Goal: Task Accomplishment & Management: Use online tool/utility

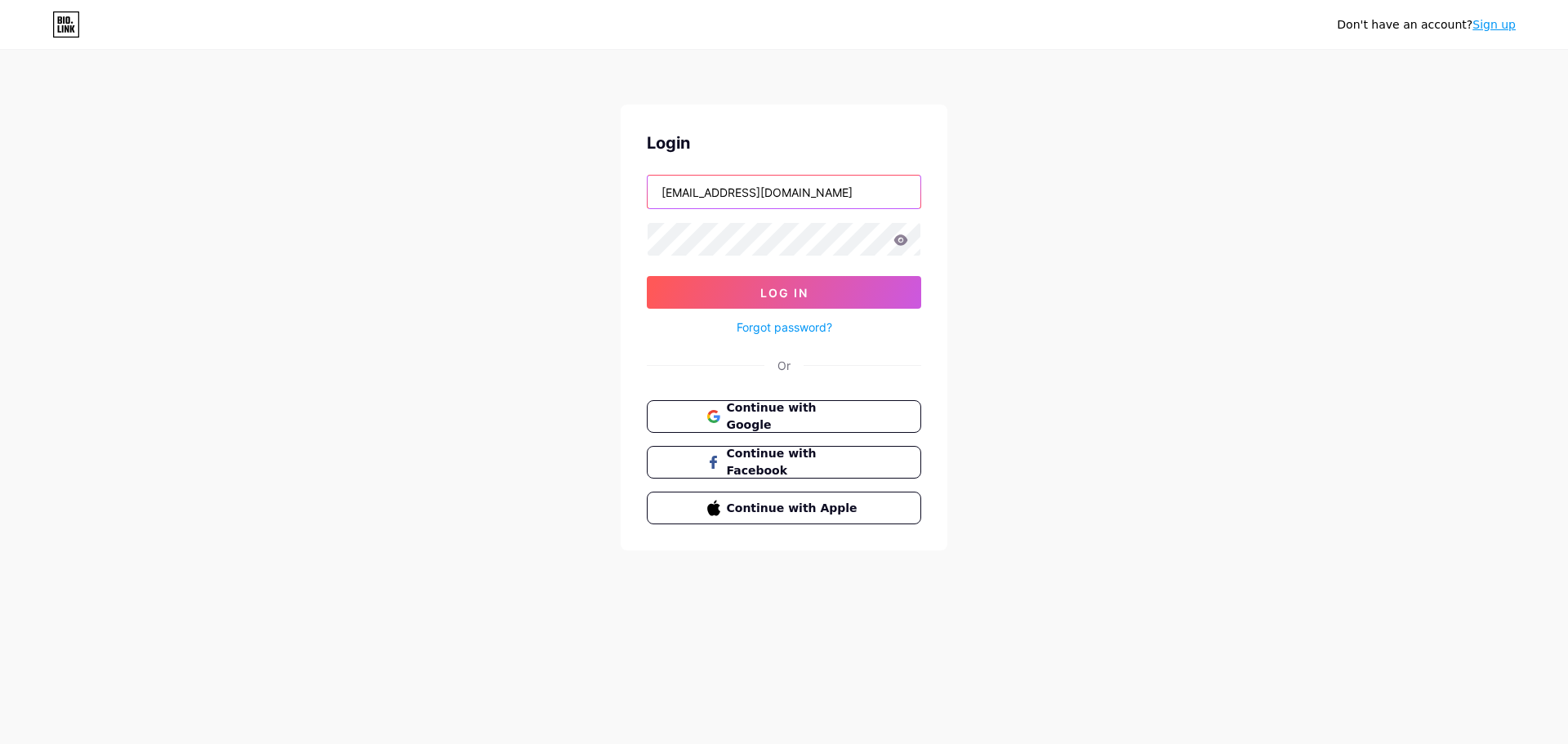
click at [722, 200] on input "[EMAIL_ADDRESS][DOMAIN_NAME]" at bounding box center [784, 192] width 273 height 32
click at [826, 193] on input "[EMAIL_ADDRESS][DOMAIN_NAME]" at bounding box center [784, 192] width 273 height 32
type input "[EMAIL_ADDRESS][DOMAIN_NAME]"
click at [647, 276] on button "Log In" at bounding box center [784, 292] width 274 height 32
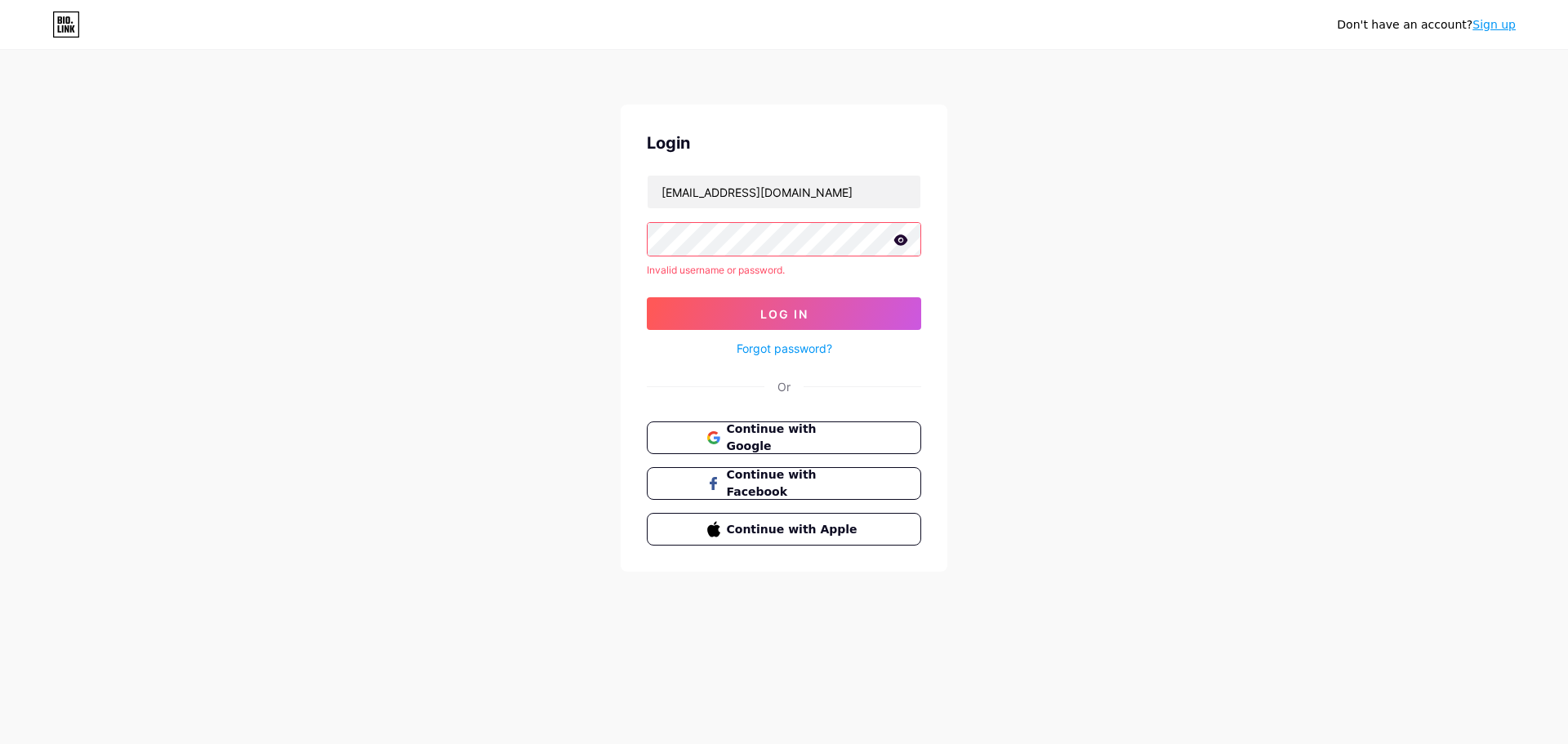
click at [902, 241] on icon at bounding box center [901, 241] width 14 height 11
click at [495, 244] on div "Don't have an account? Sign up Login [EMAIL_ADDRESS][DOMAIN_NAME] Invalid usern…" at bounding box center [784, 312] width 1568 height 625
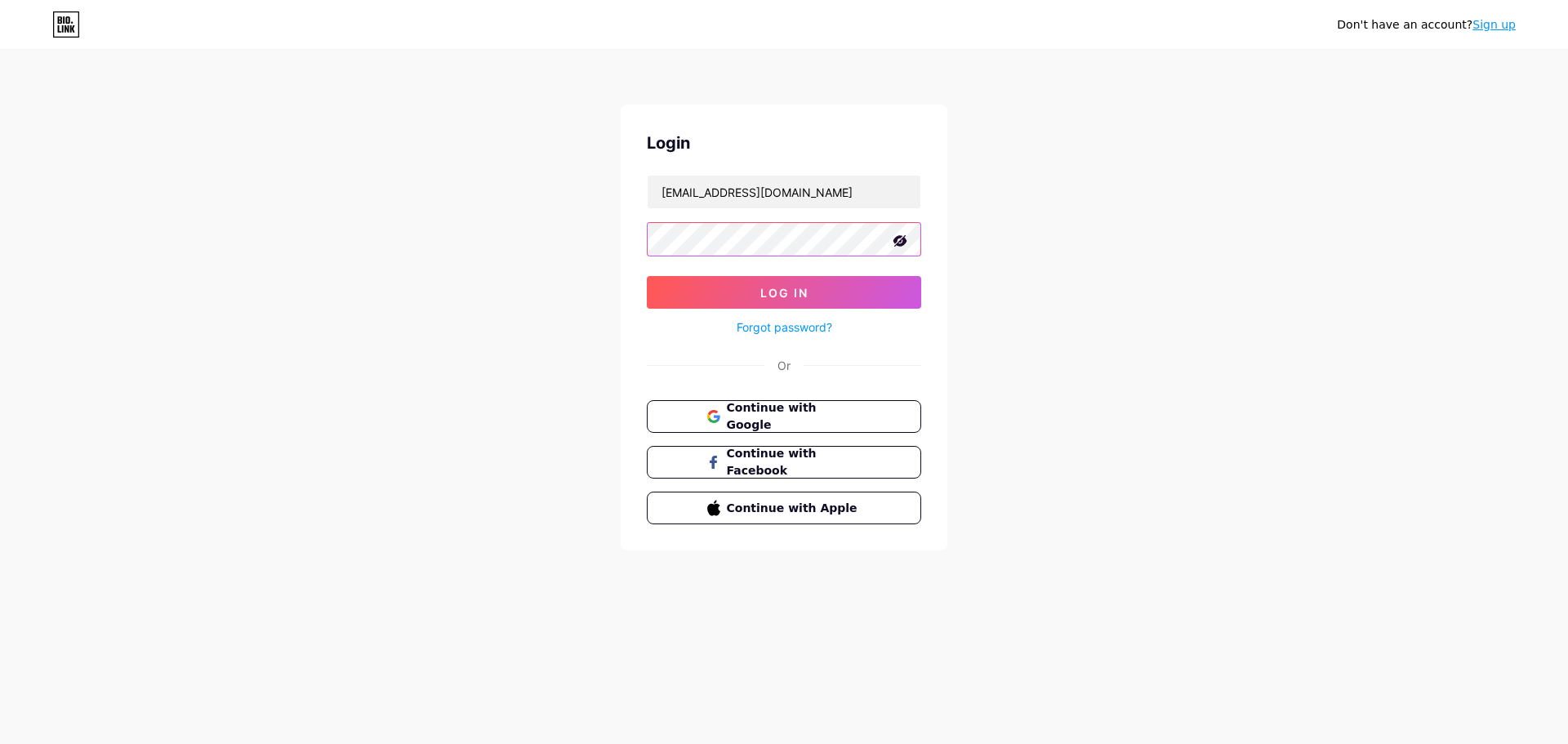
click at [647, 276] on button "Log In" at bounding box center [784, 292] width 274 height 32
click at [662, 292] on form "[EMAIL_ADDRESS][DOMAIN_NAME] Log In Forgot password?" at bounding box center [784, 256] width 274 height 162
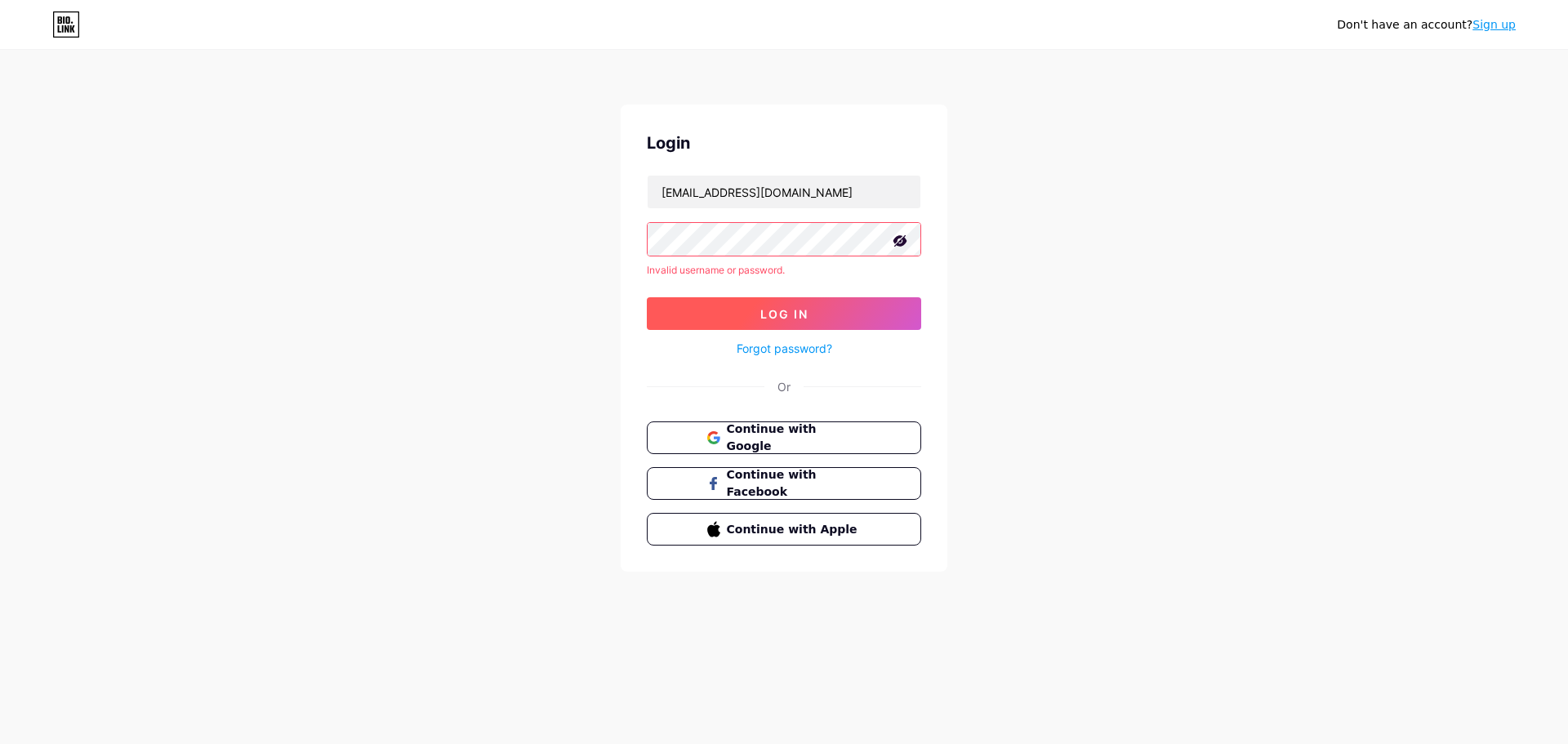
click at [671, 319] on button "Log In" at bounding box center [784, 313] width 274 height 32
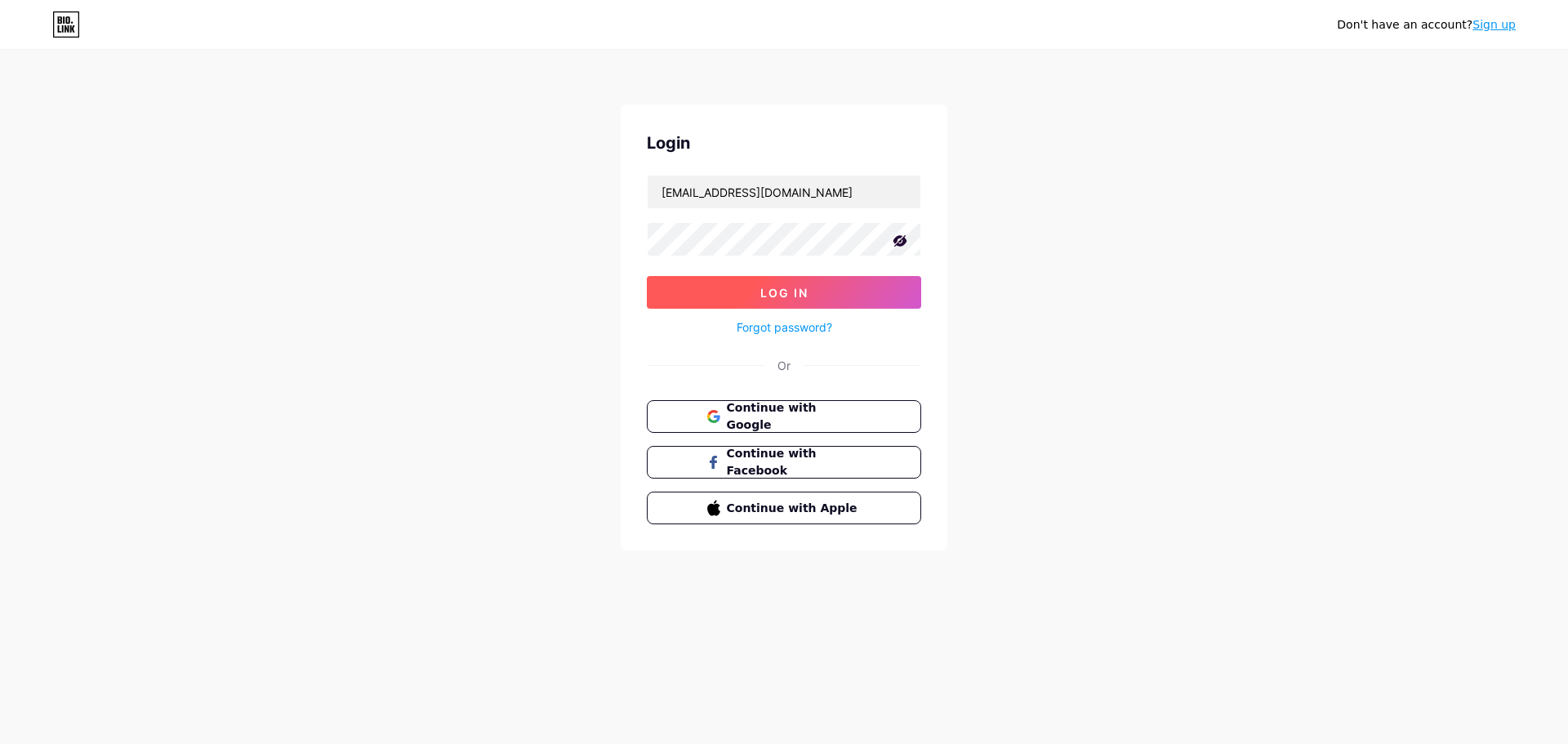
click at [716, 291] on button "Log In" at bounding box center [784, 292] width 274 height 32
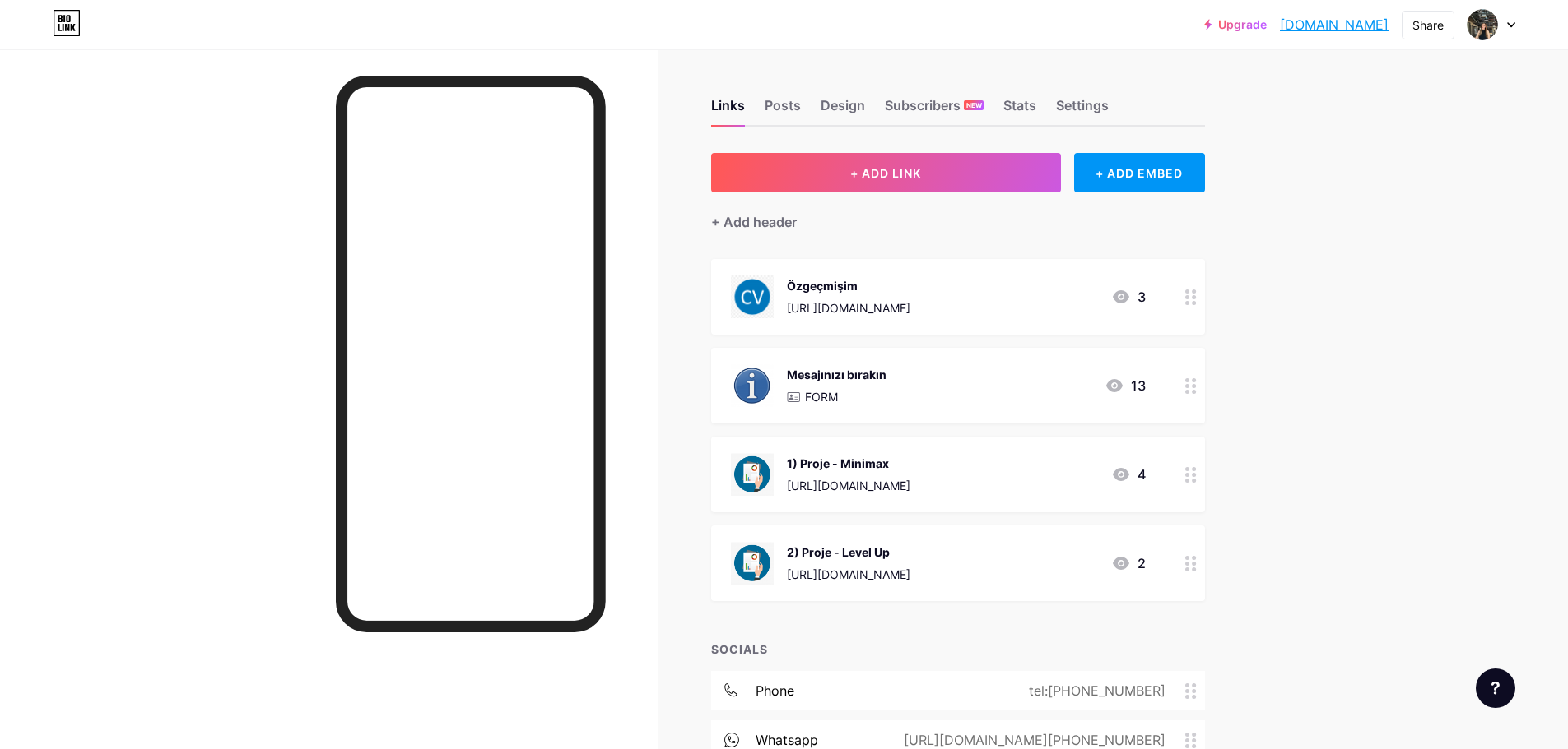
click at [910, 299] on div "[URL][DOMAIN_NAME]" at bounding box center [848, 308] width 123 height 17
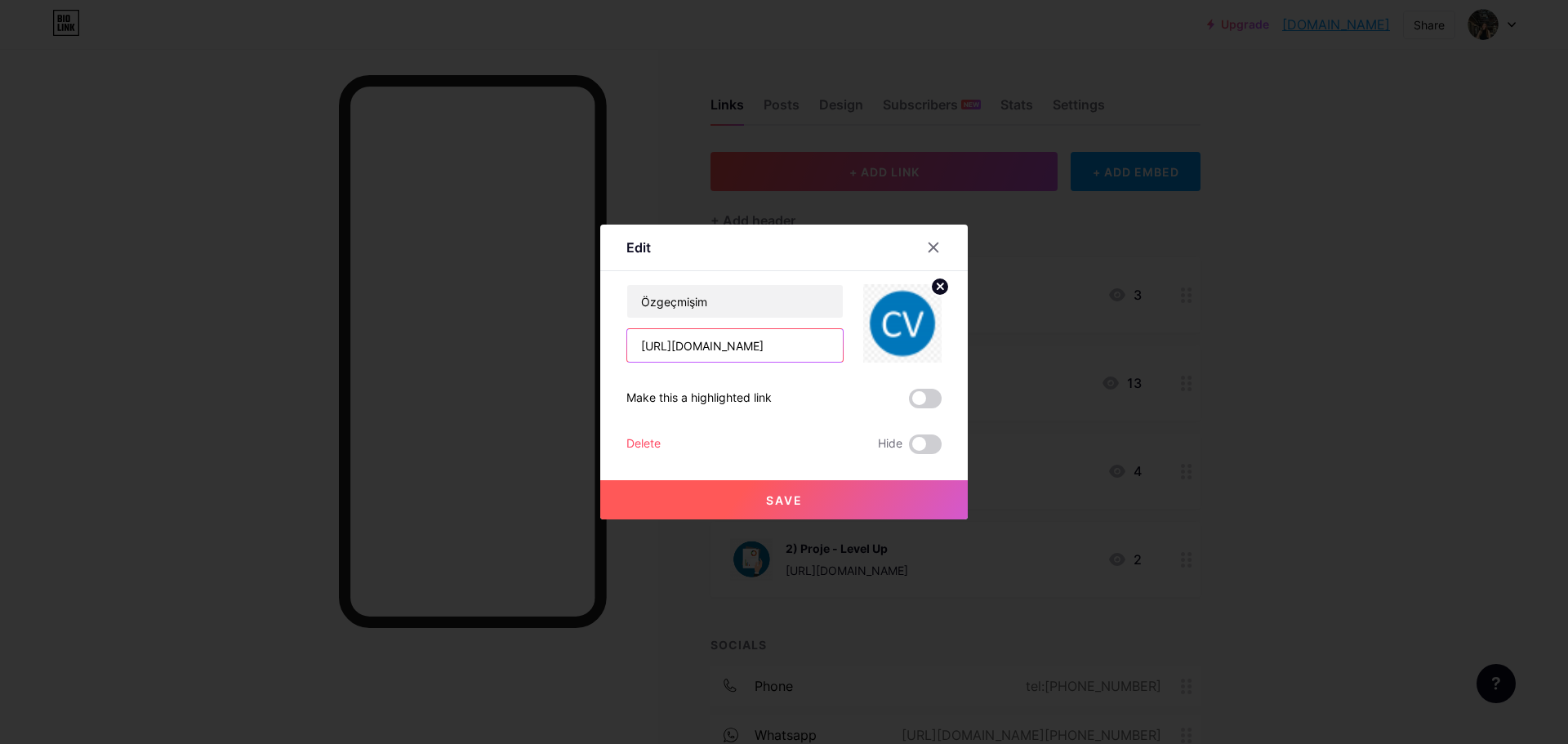
click at [731, 345] on input "[URL][DOMAIN_NAME]" at bounding box center [735, 346] width 216 height 32
click at [758, 350] on input "[URL][DOMAIN_NAME]" at bounding box center [735, 346] width 216 height 32
paste input "[URL][DOMAIN_NAME]"
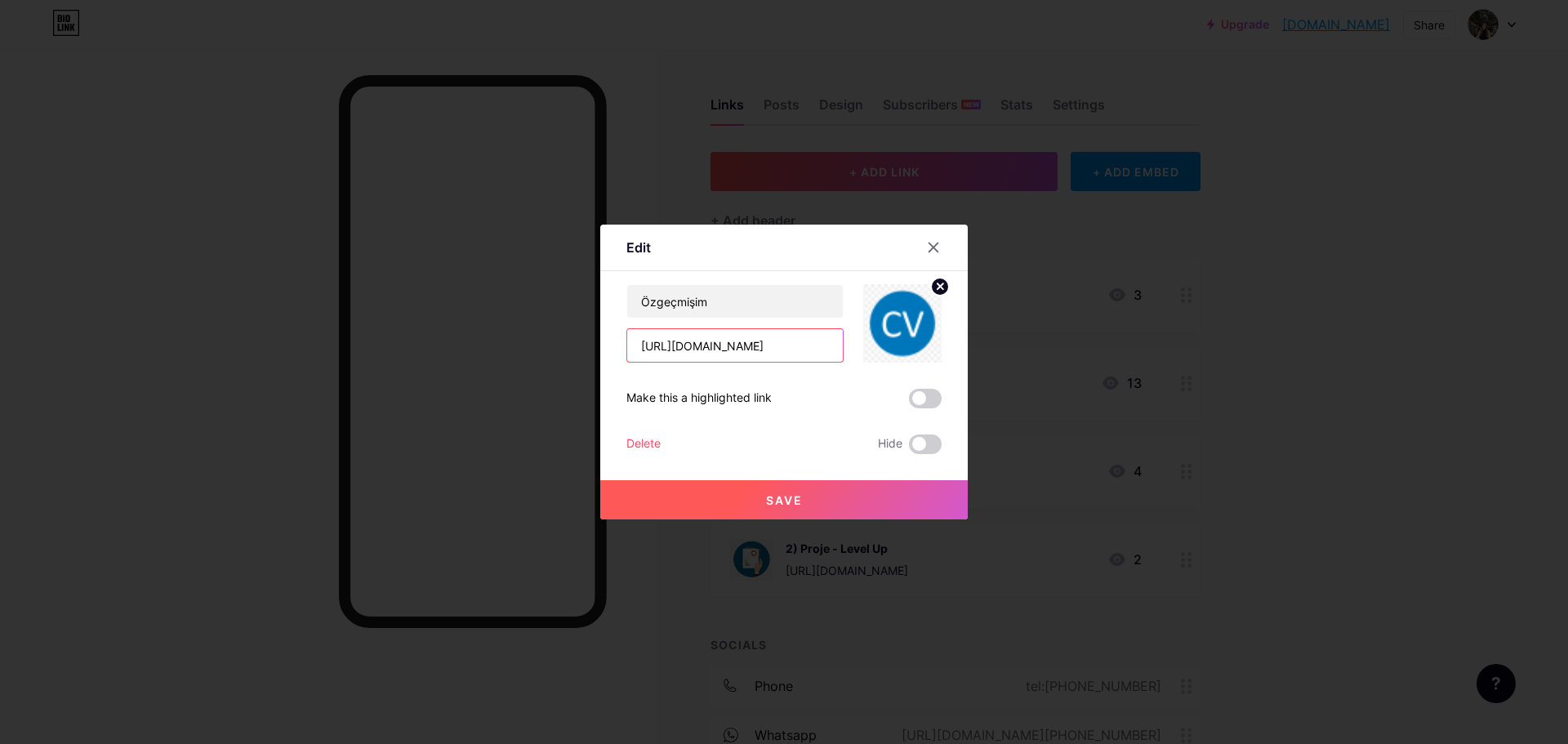
drag, startPoint x: 749, startPoint y: 344, endPoint x: 945, endPoint y: 343, distance: 196.0
click at [945, 343] on div "Edit Content YouTube Play YouTube video without leaving your page. ADD Vimeo Pl…" at bounding box center [784, 372] width 368 height 295
type input "[URL][DOMAIN_NAME]"
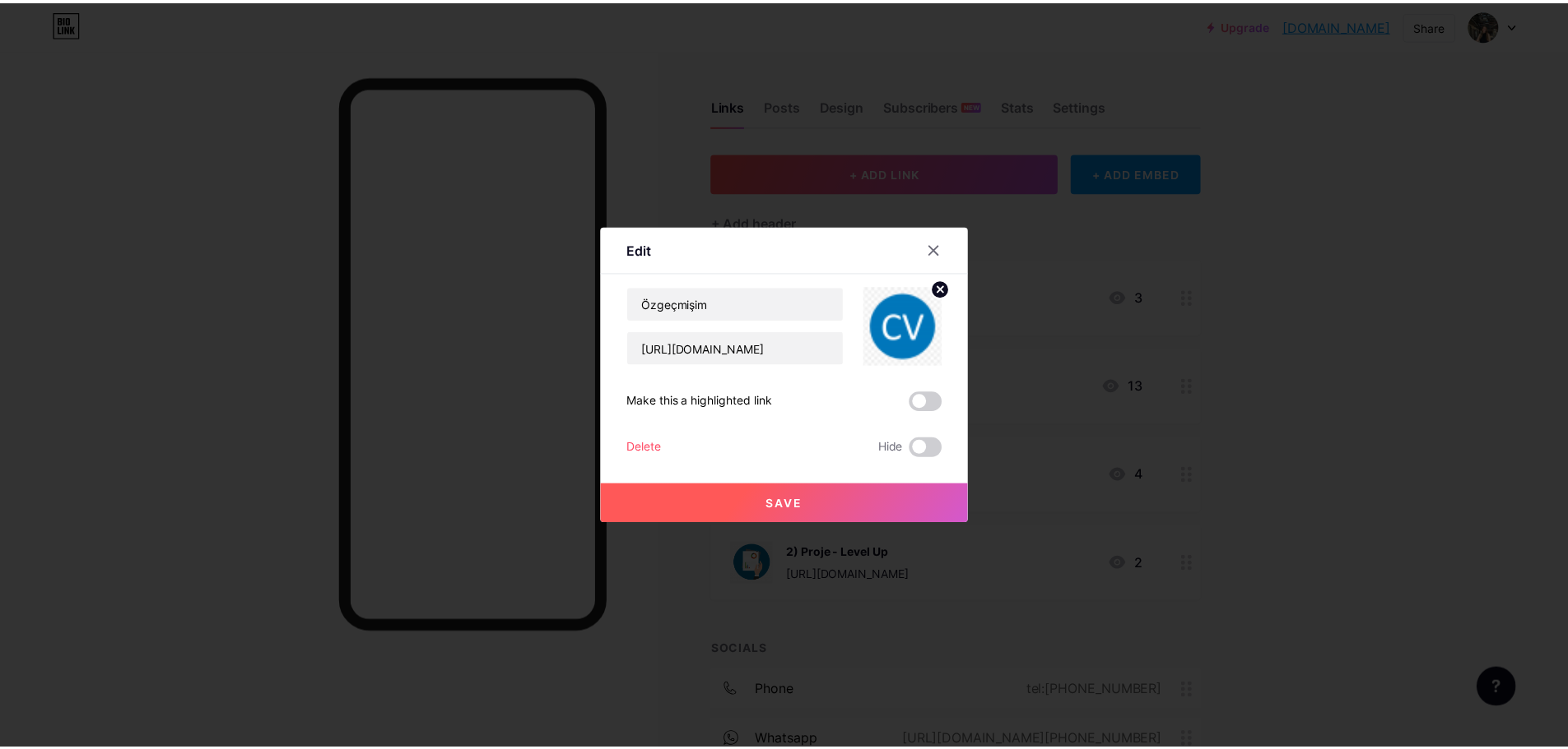
scroll to position [0, 0]
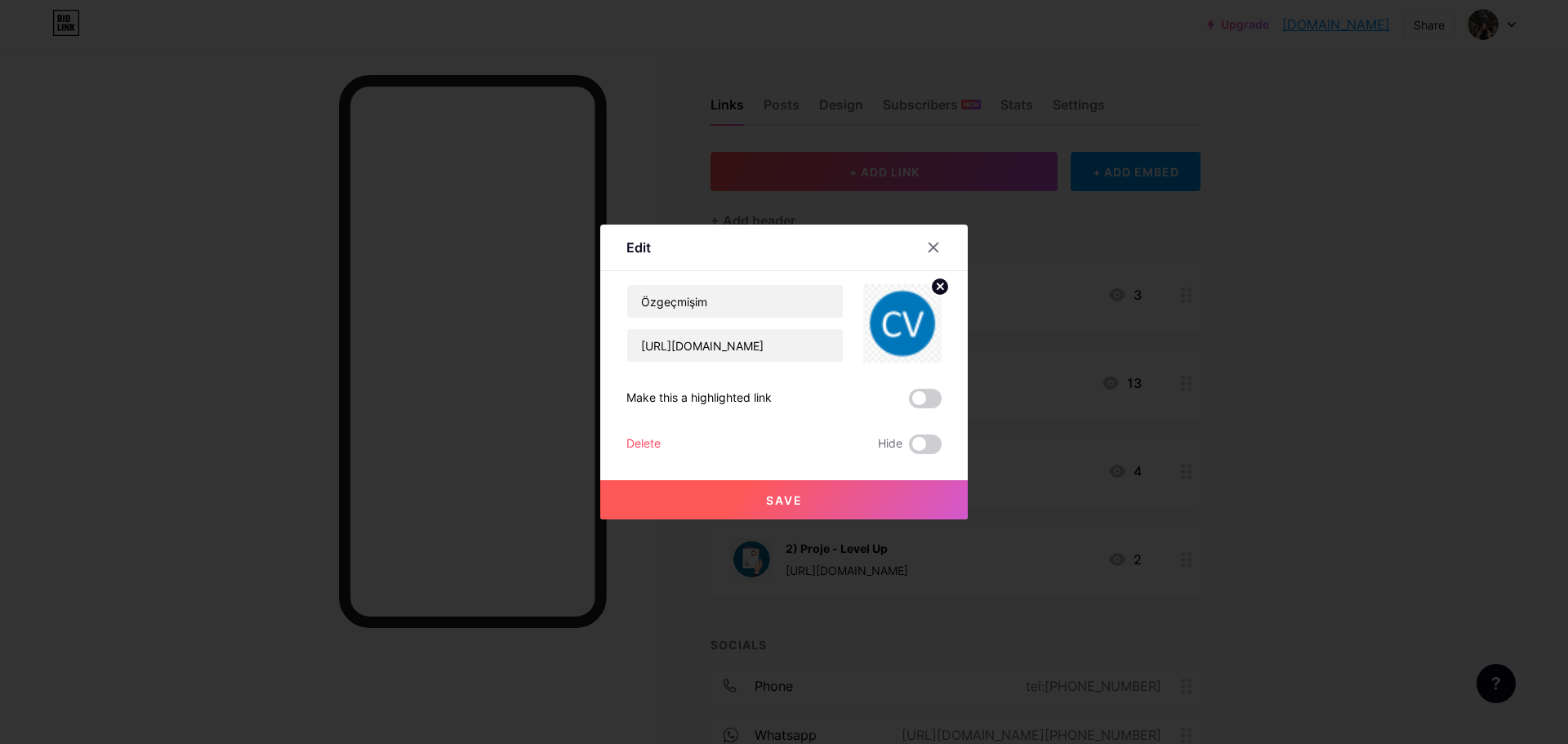
click at [696, 505] on button "Save" at bounding box center [784, 500] width 368 height 39
